Goal: Task Accomplishment & Management: Manage account settings

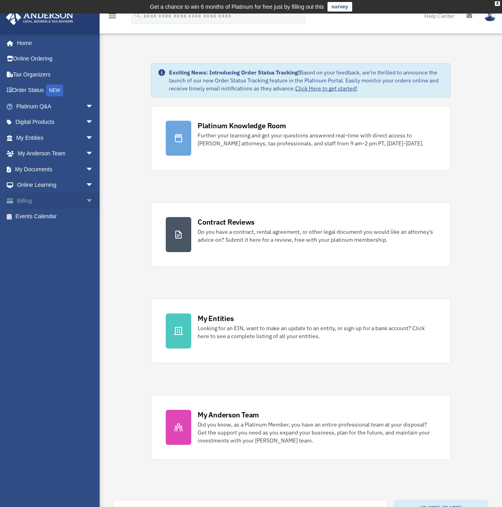
click at [48, 203] on link "Billing arrow_drop_down" at bounding box center [56, 201] width 100 height 16
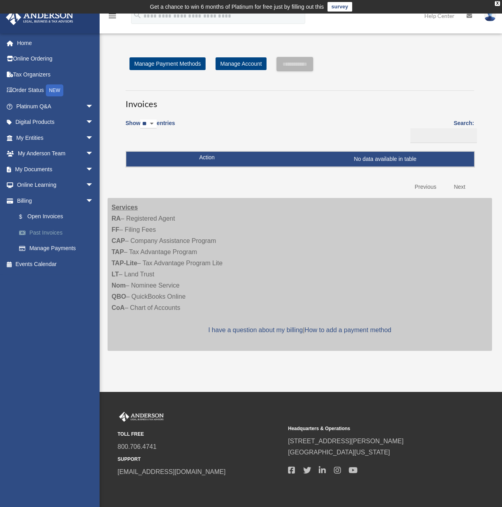
click at [52, 233] on link "Past Invoices" at bounding box center [58, 233] width 94 height 16
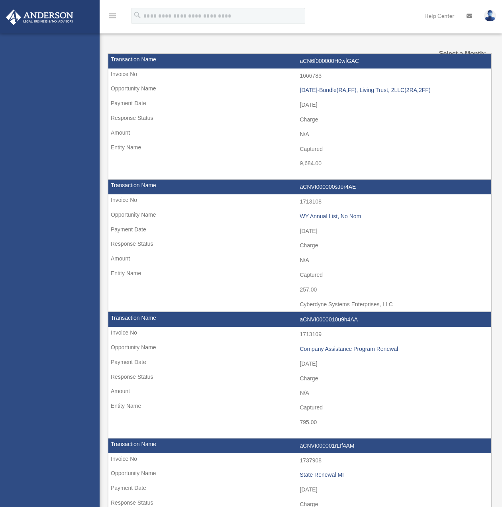
select select
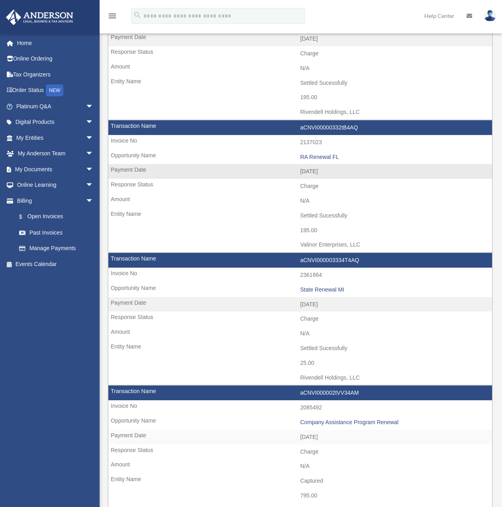
scroll to position [199, 0]
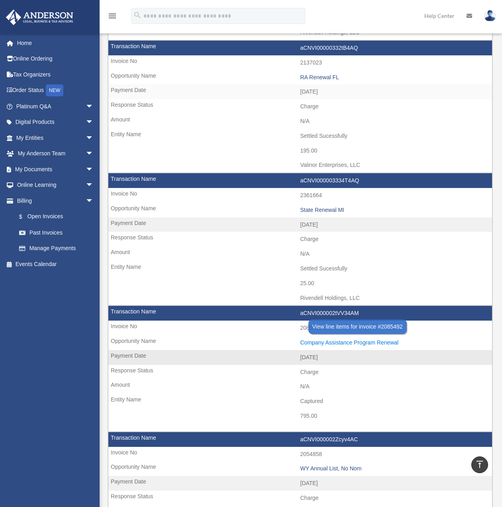
click at [356, 340] on div "Company Assistance Program Renewal" at bounding box center [395, 343] width 188 height 7
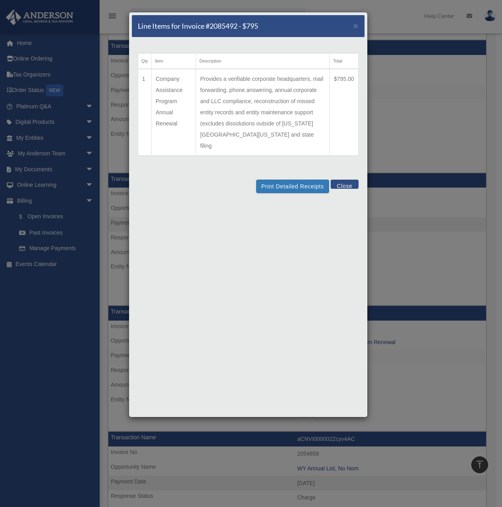
click at [345, 180] on button "Close" at bounding box center [345, 184] width 28 height 9
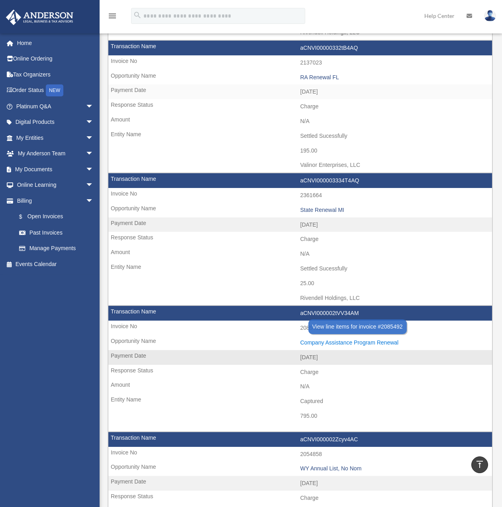
click at [377, 340] on div "Company Assistance Program Renewal" at bounding box center [395, 343] width 188 height 7
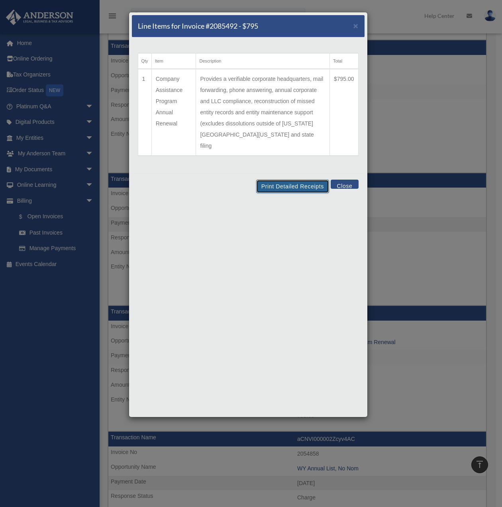
click at [292, 180] on button "Print Detailed Receipts" at bounding box center [292, 187] width 73 height 14
click at [345, 180] on button "Close" at bounding box center [345, 184] width 28 height 9
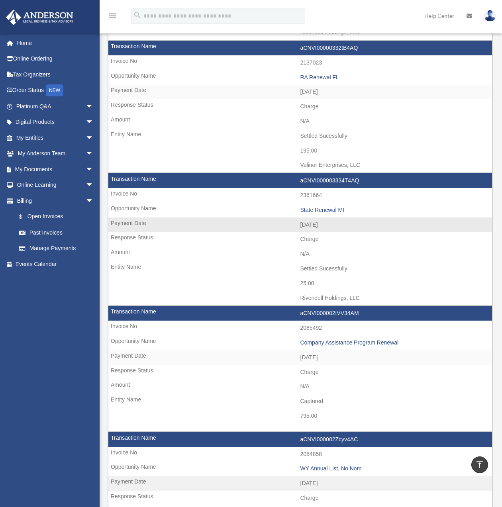
click at [337, 178] on td "aCNVI000003334T4AQ" at bounding box center [300, 180] width 384 height 15
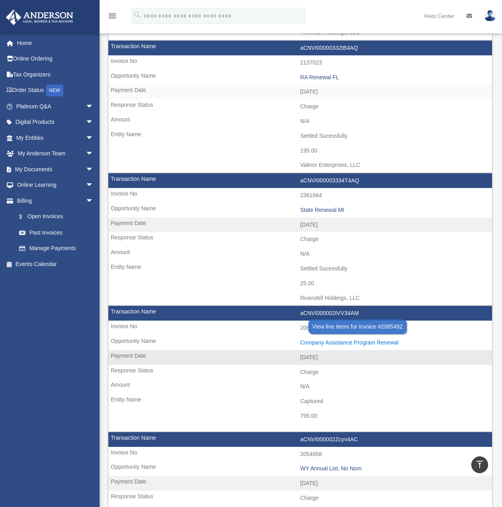
click at [327, 340] on div "Company Assistance Program Renewal" at bounding box center [395, 343] width 188 height 7
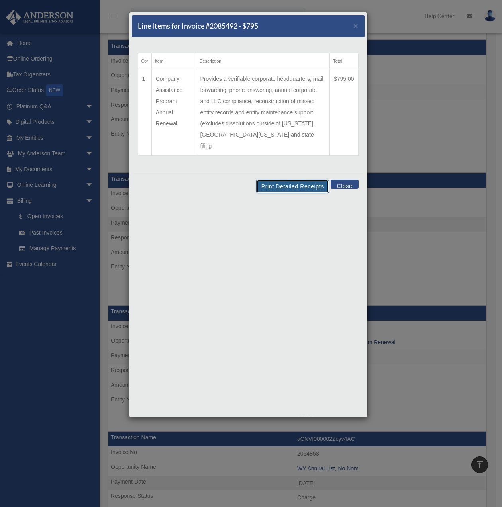
click at [269, 180] on button "Print Detailed Receipts" at bounding box center [292, 187] width 73 height 14
click at [346, 180] on button "Close" at bounding box center [345, 184] width 28 height 9
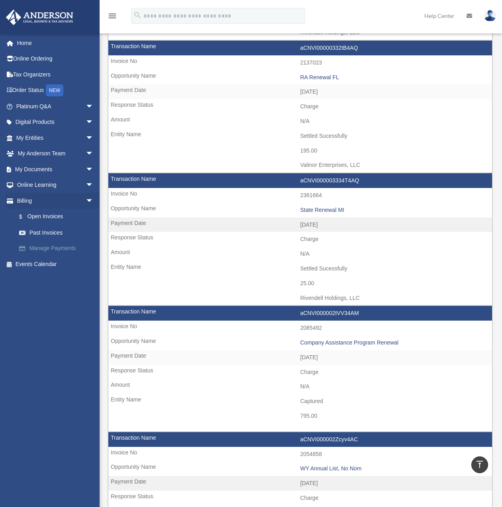
click at [44, 252] on link "Manage Payments" at bounding box center [58, 249] width 94 height 16
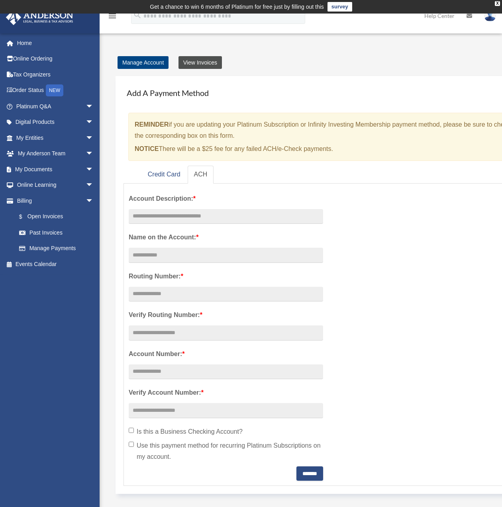
click at [195, 60] on link "View Invoices" at bounding box center [200, 62] width 43 height 13
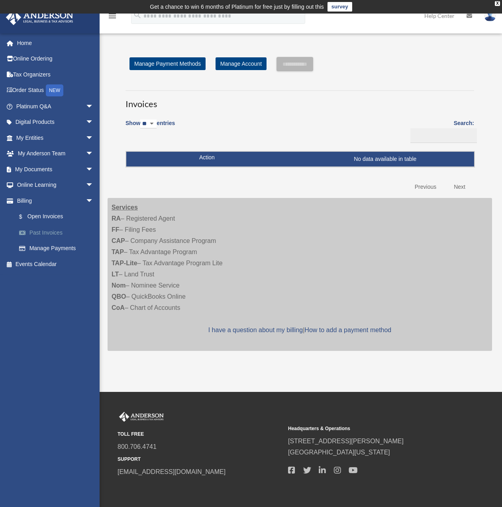
click at [65, 229] on link "Past Invoices" at bounding box center [58, 233] width 94 height 16
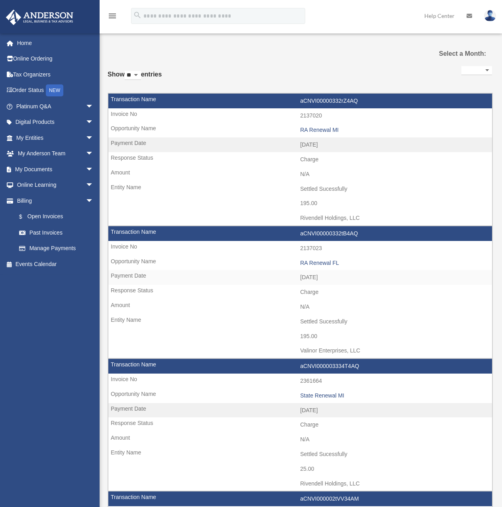
select select
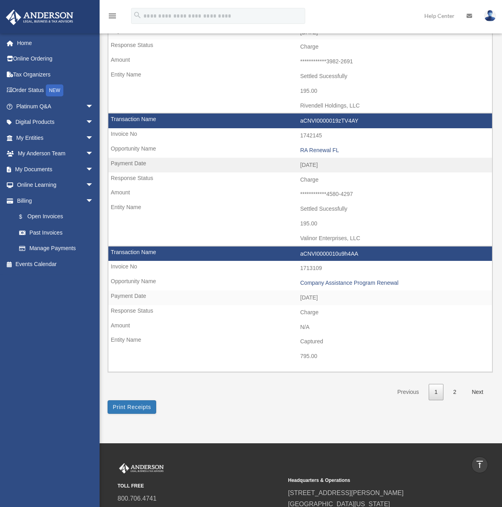
scroll to position [1116, 0]
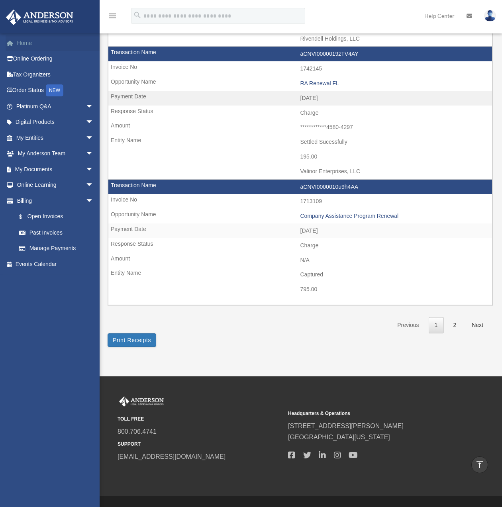
click at [31, 45] on link "Home" at bounding box center [56, 43] width 100 height 16
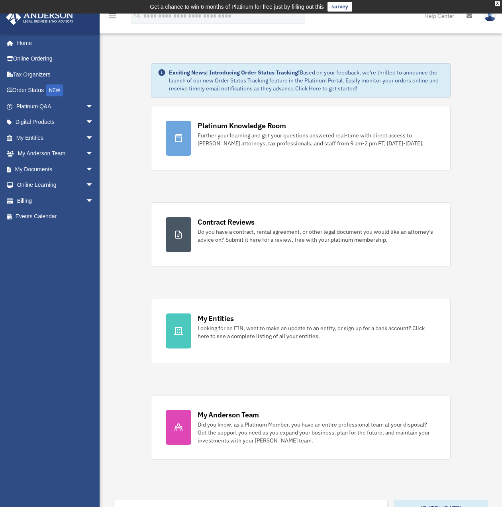
click at [490, 18] on img at bounding box center [490, 16] width 12 height 12
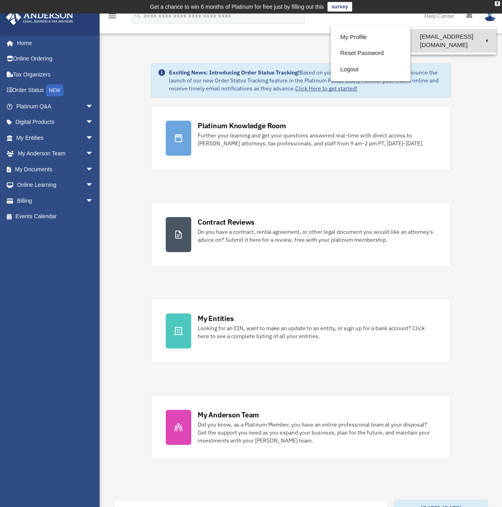
click at [479, 35] on link "[EMAIL_ADDRESS][DOMAIN_NAME]" at bounding box center [454, 41] width 86 height 24
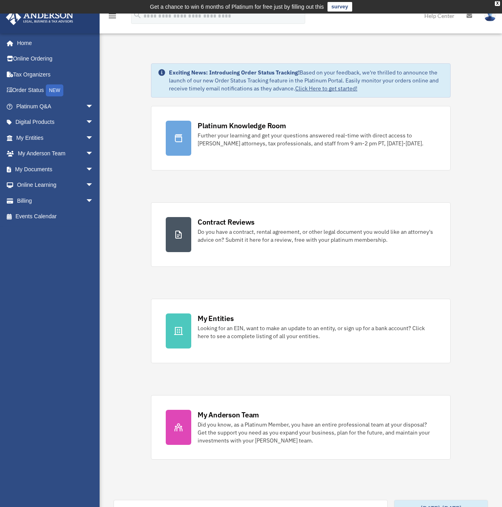
click at [490, 23] on link at bounding box center [490, 15] width 24 height 35
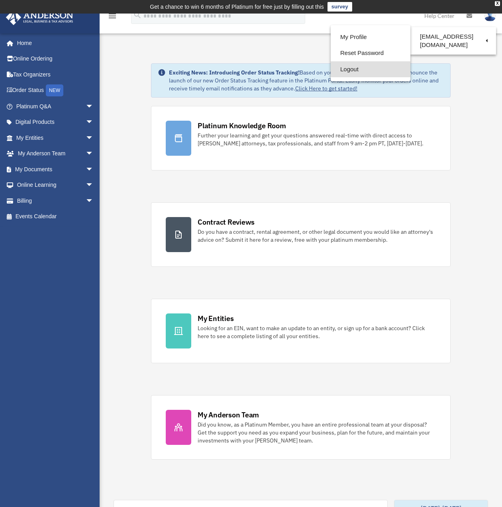
click at [370, 73] on link "Logout" at bounding box center [371, 69] width 80 height 16
